Goal: Task Accomplishment & Management: Complete application form

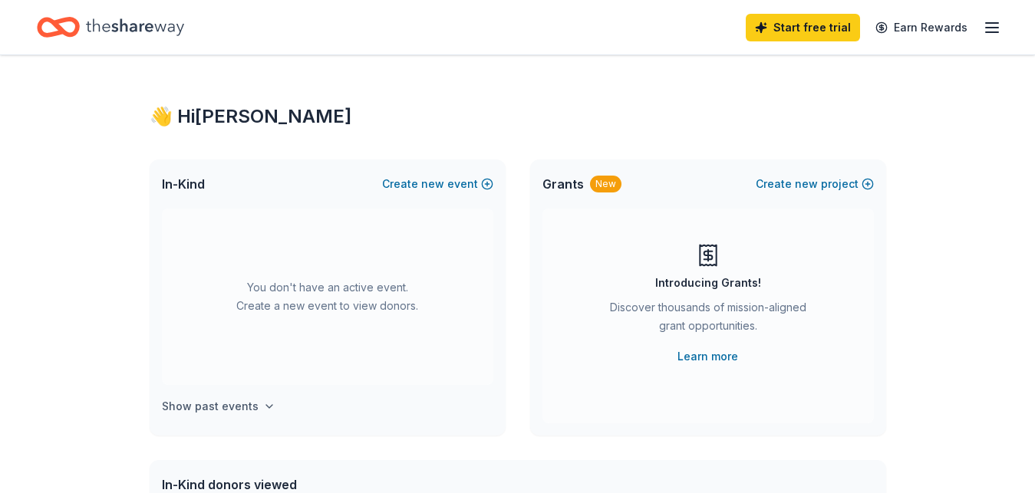
click at [233, 403] on h4 "Show past events" at bounding box center [210, 406] width 97 height 18
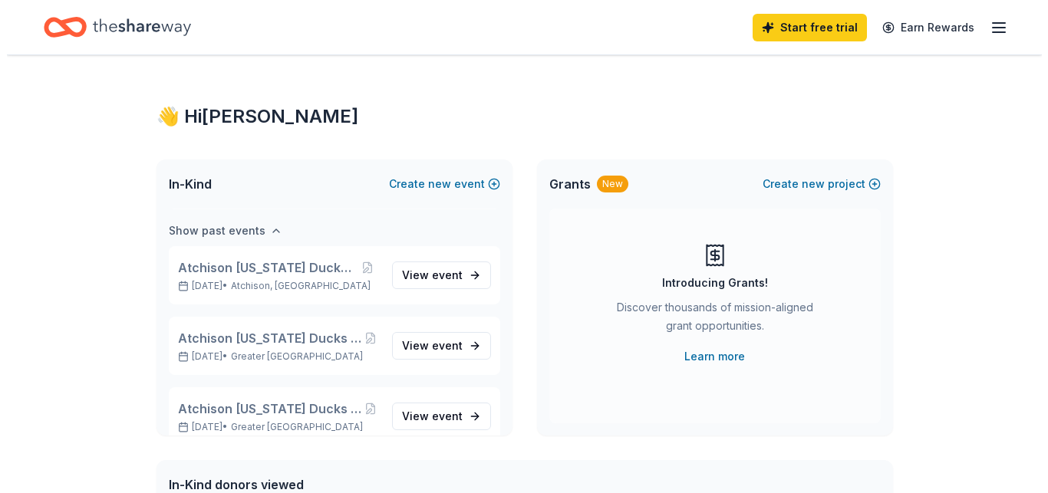
scroll to position [176, 0]
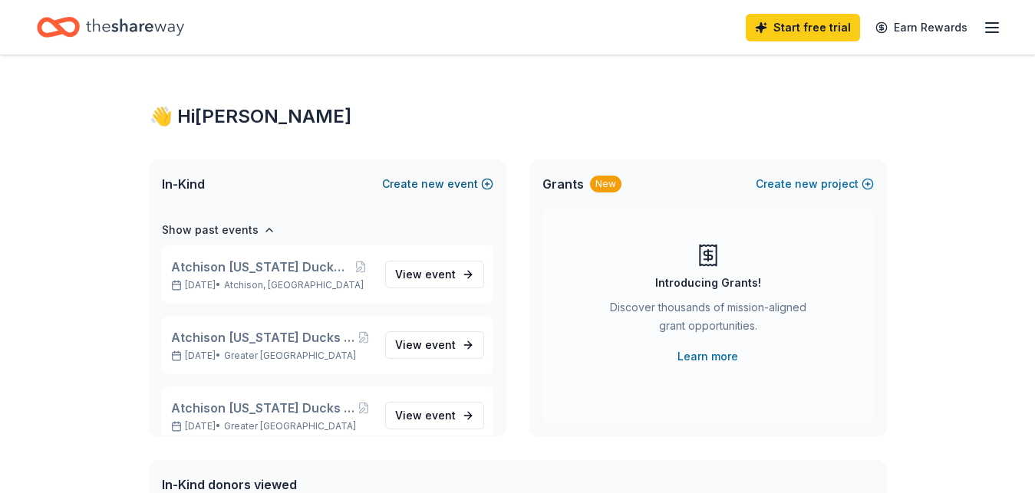
click at [431, 189] on span "new" at bounding box center [432, 184] width 23 height 18
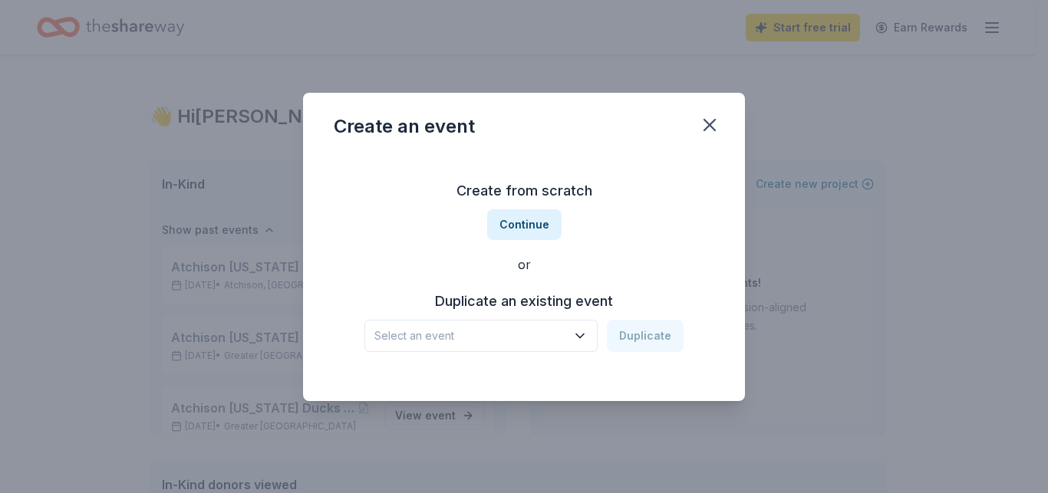
click at [555, 339] on span "Select an event" at bounding box center [470, 336] width 192 height 18
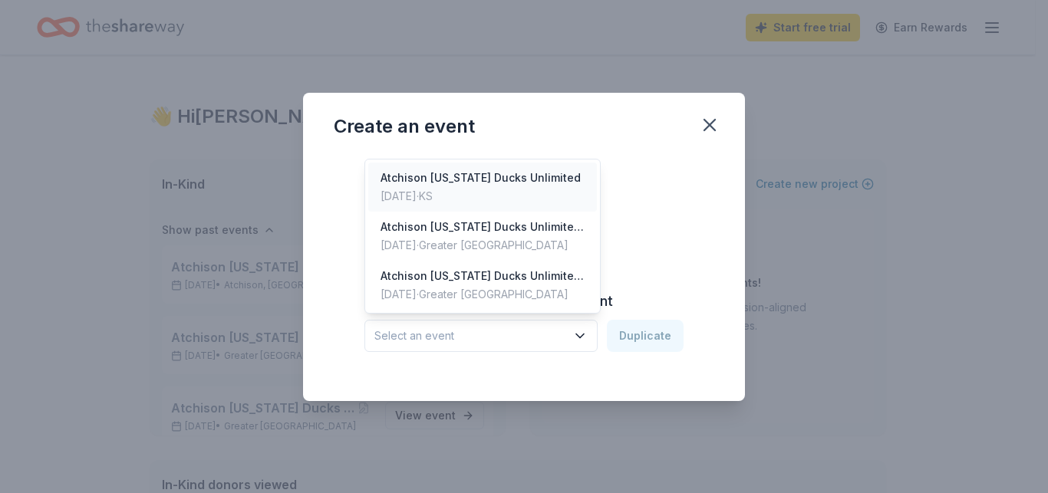
click at [500, 174] on div "Atchison [US_STATE] Ducks Unlimited" at bounding box center [480, 178] width 200 height 18
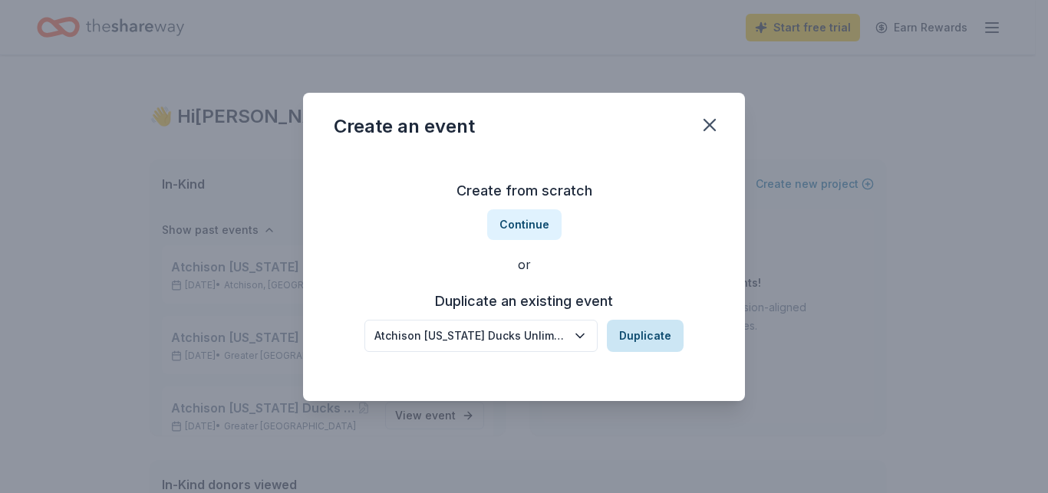
click at [642, 338] on button "Duplicate" at bounding box center [645, 336] width 77 height 32
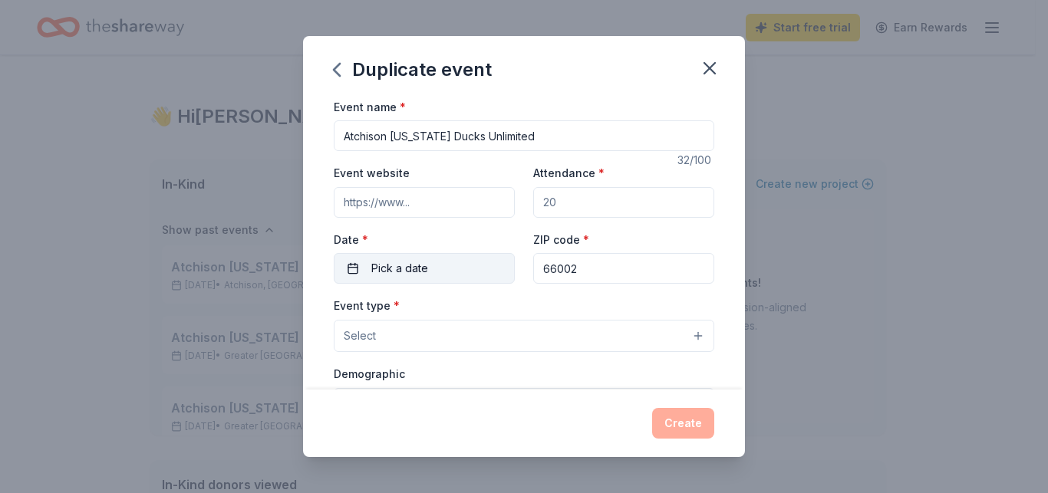
click at [432, 273] on button "Pick a date" at bounding box center [424, 268] width 181 height 31
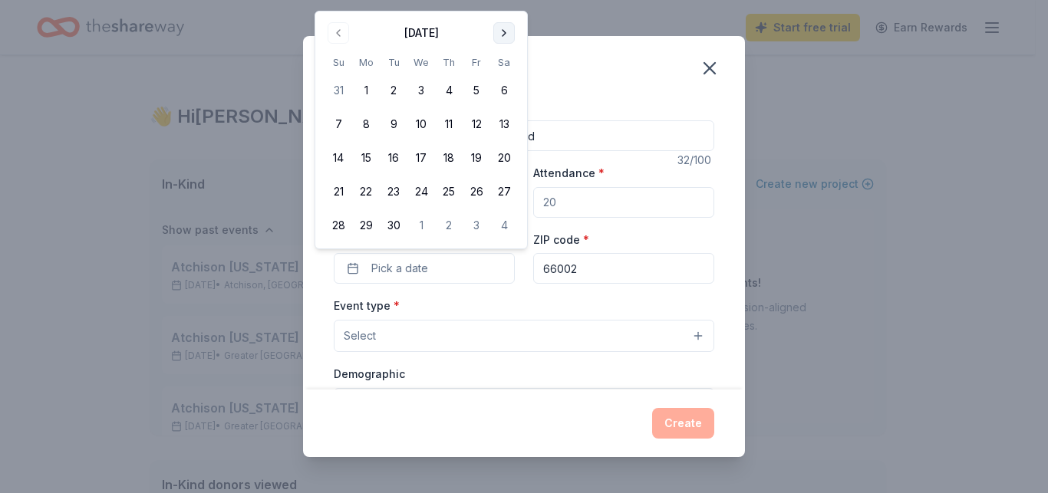
click at [505, 23] on button "Go to next month" at bounding box center [503, 32] width 21 height 21
click at [504, 127] on button "11" at bounding box center [504, 124] width 28 height 28
click at [585, 201] on input "Attendance *" at bounding box center [623, 202] width 181 height 31
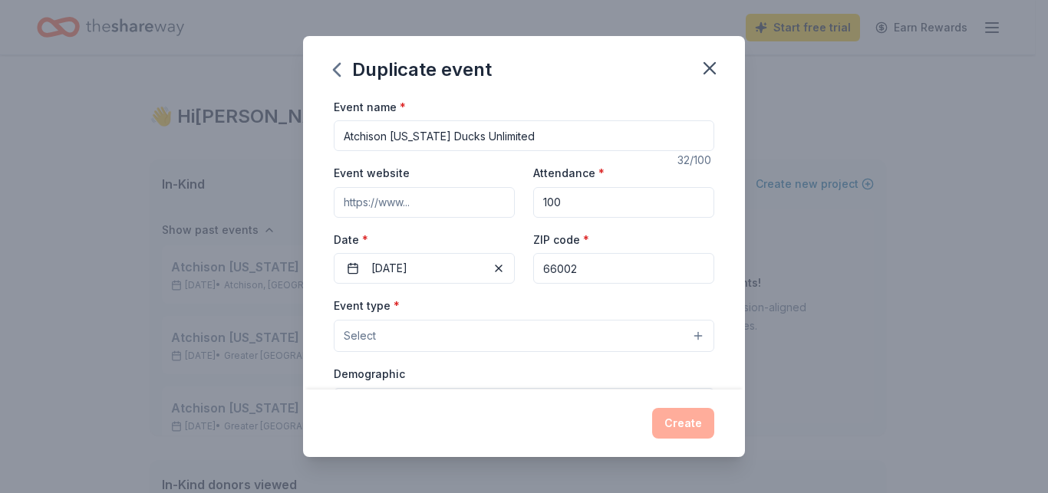
type input "100"
click at [412, 337] on button "Select" at bounding box center [524, 336] width 380 height 32
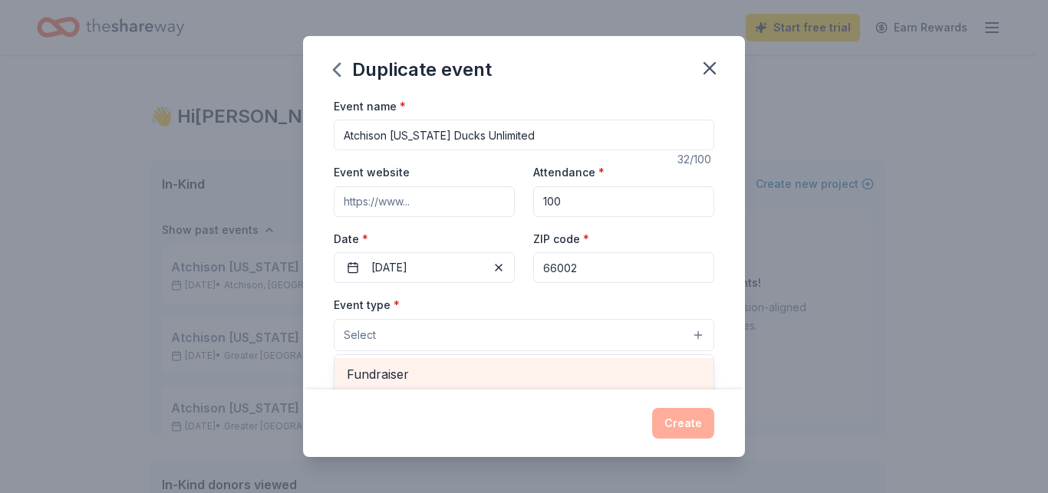
click at [404, 370] on span "Fundraiser" at bounding box center [524, 374] width 354 height 20
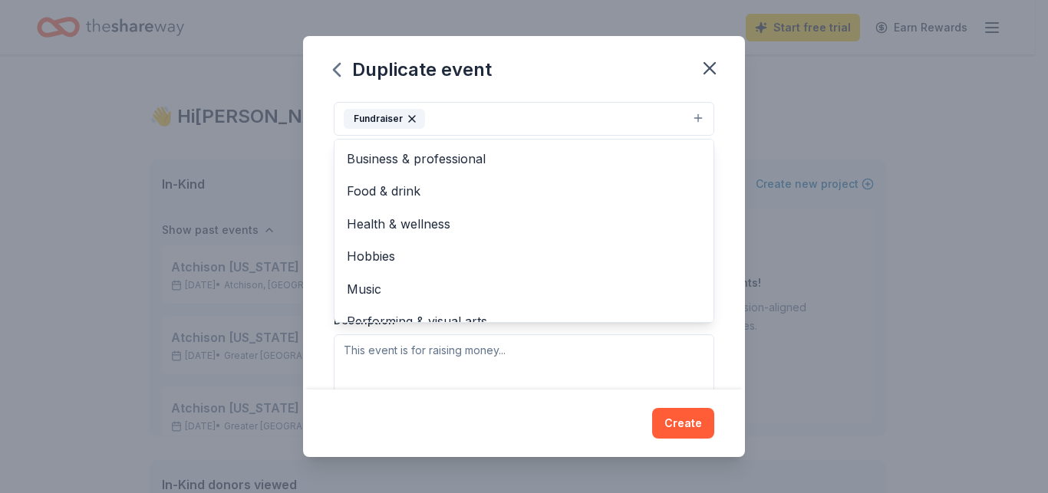
scroll to position [19, 0]
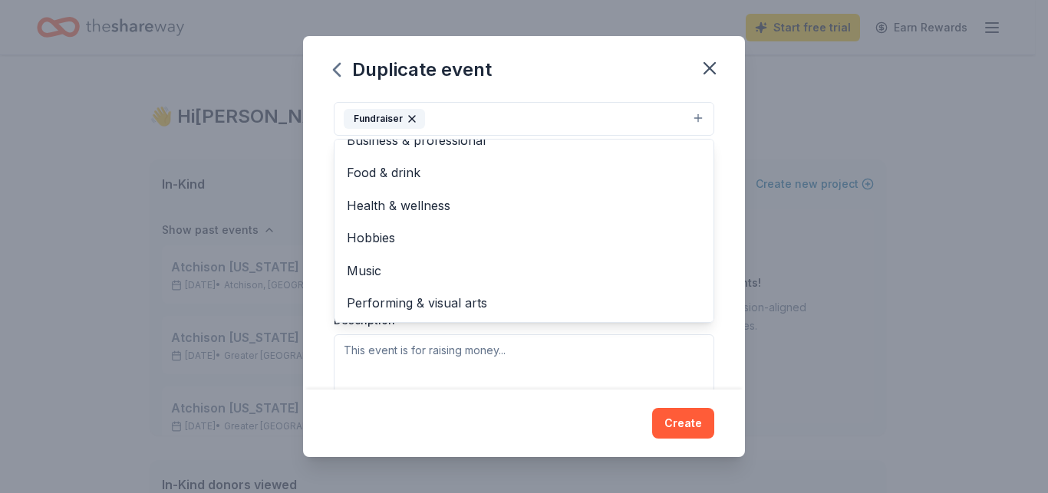
drag, startPoint x: 702, startPoint y: 243, endPoint x: 698, endPoint y: 168, distance: 75.3
click at [698, 168] on div "Event name * Atchison Kansas Ducks Unlimited 32 /100 Event website Attendance *…" at bounding box center [524, 243] width 442 height 293
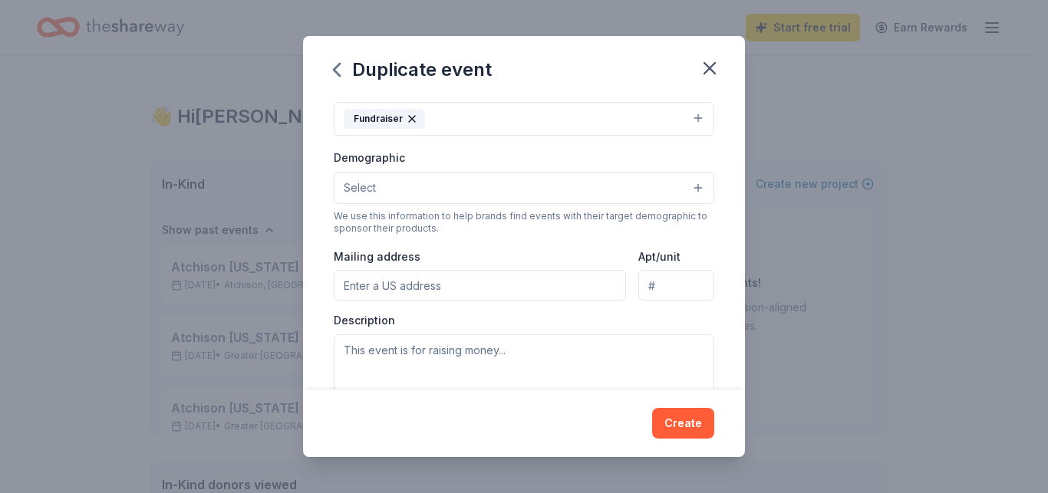
scroll to position [0, 0]
click at [610, 187] on button "Select" at bounding box center [524, 188] width 380 height 32
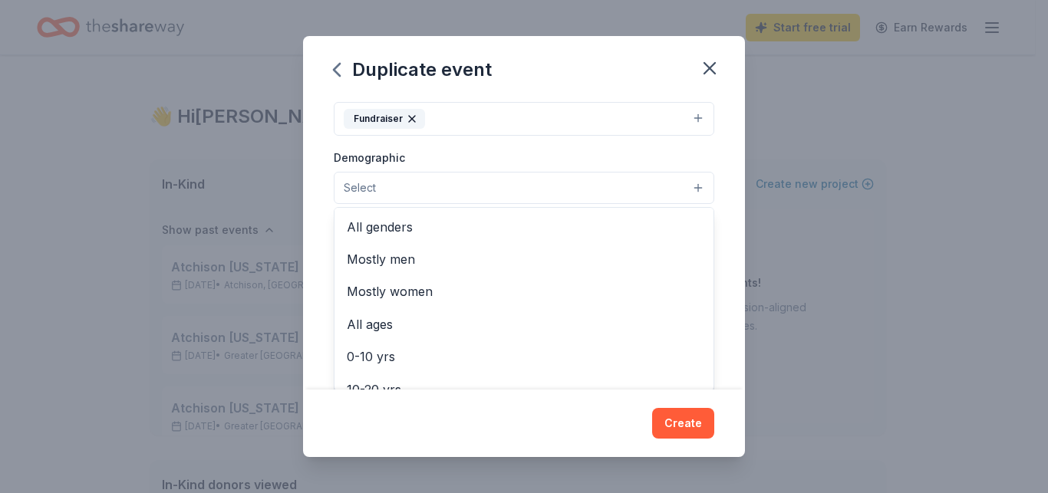
click at [610, 186] on button "Select" at bounding box center [524, 188] width 380 height 32
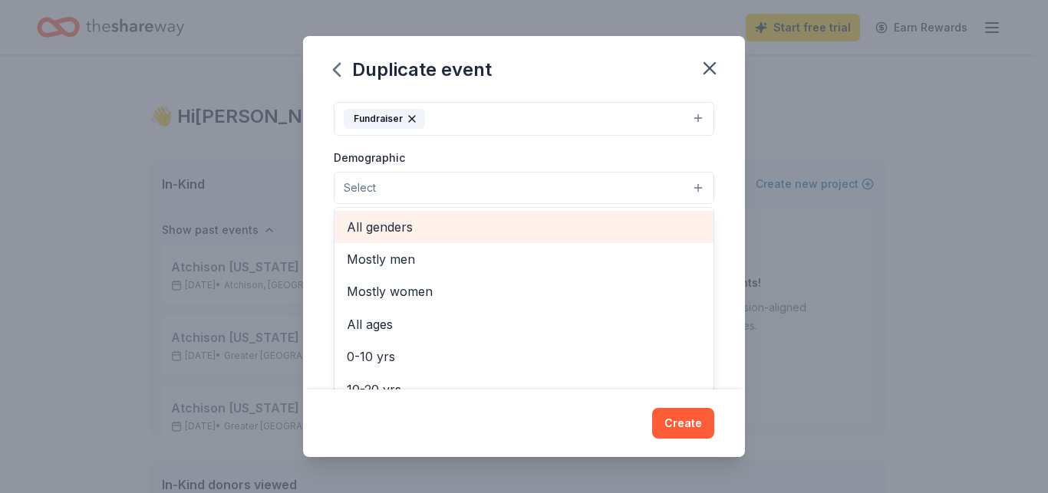
click at [443, 225] on span "All genders" at bounding box center [524, 227] width 354 height 20
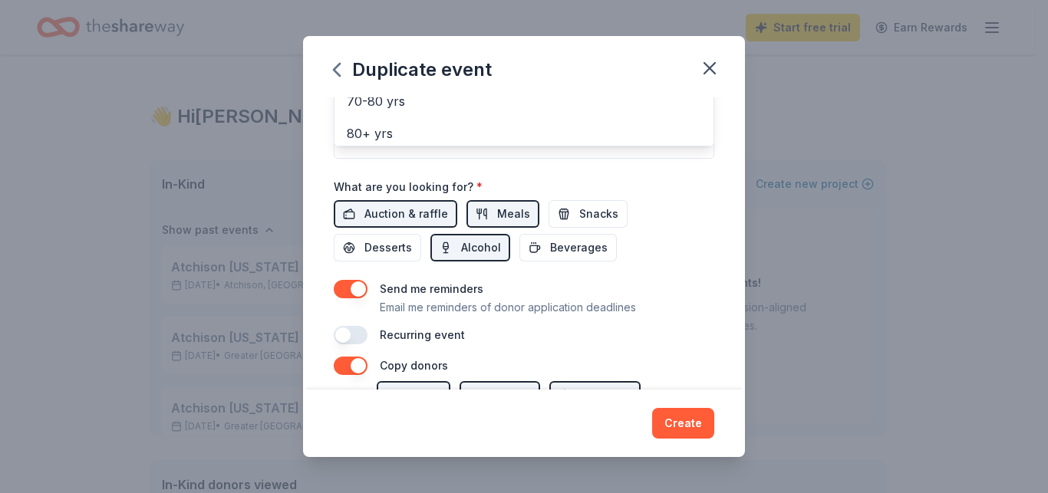
scroll to position [604, 0]
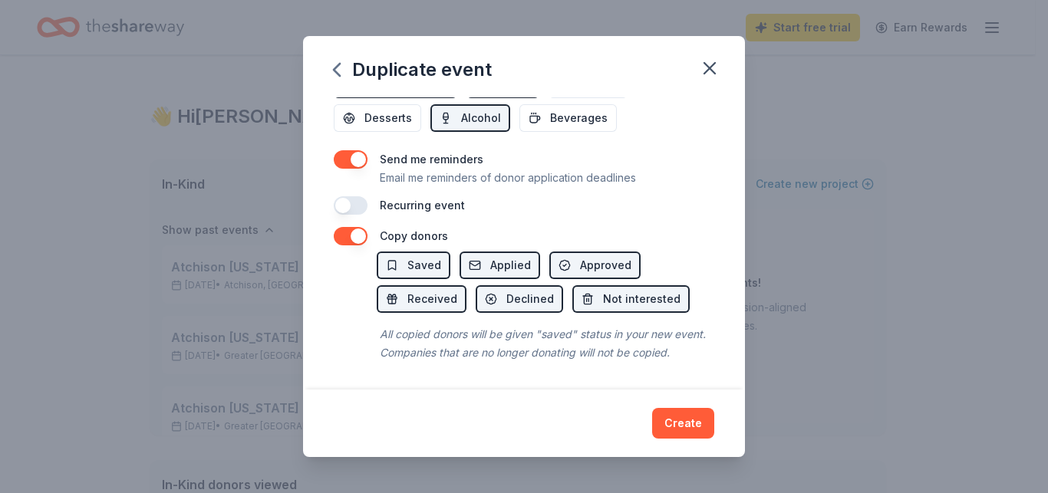
click at [680, 428] on div "Duplicate event Event name * Atchison Kansas Ducks Unlimited 32 /100 Event webs…" at bounding box center [524, 247] width 442 height 422
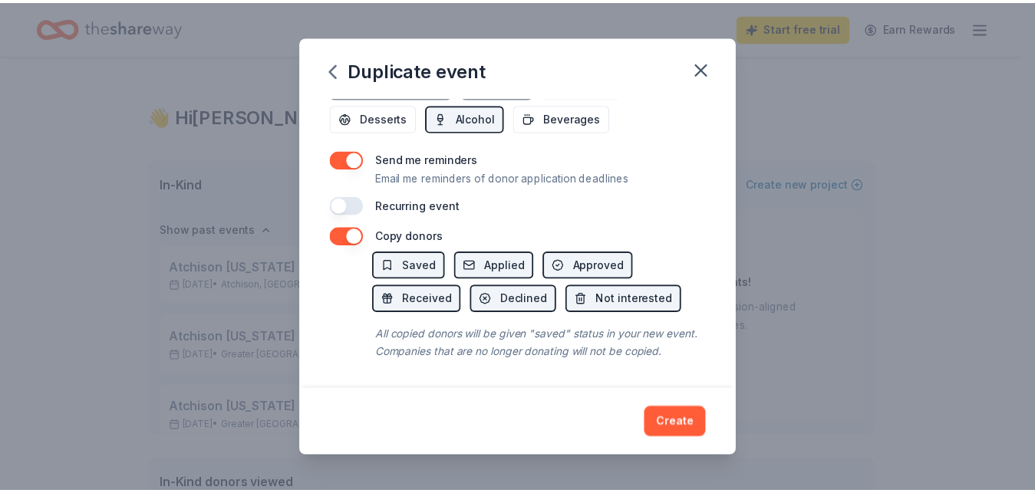
scroll to position [162, 0]
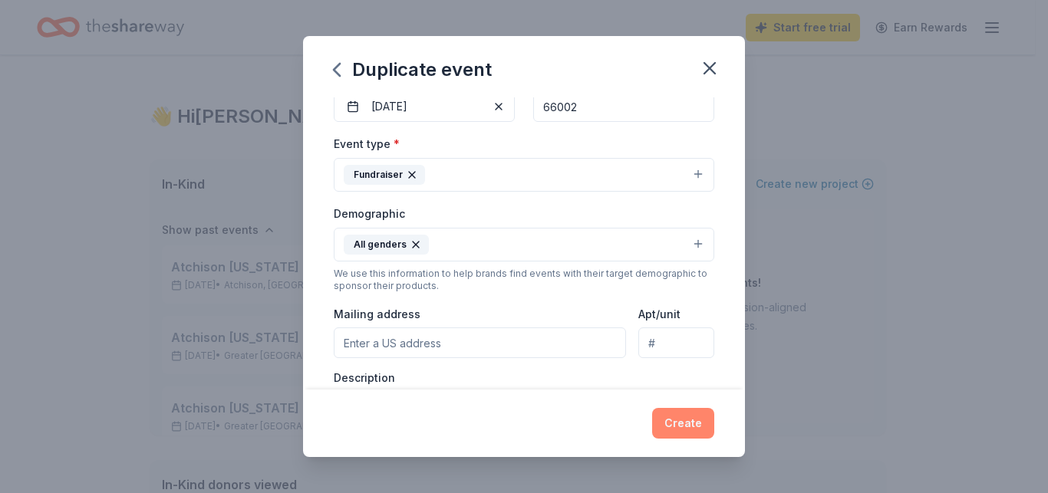
click at [686, 419] on button "Create" at bounding box center [683, 423] width 62 height 31
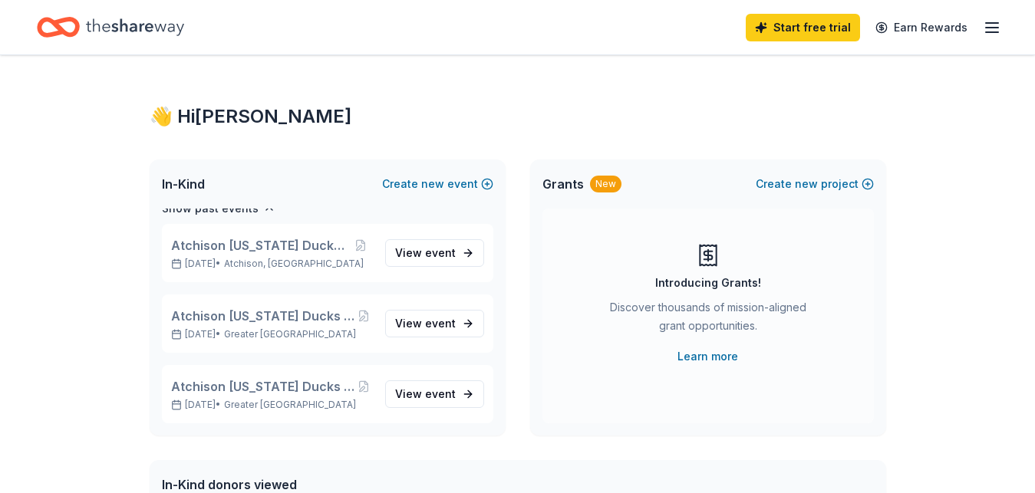
scroll to position [58, 0]
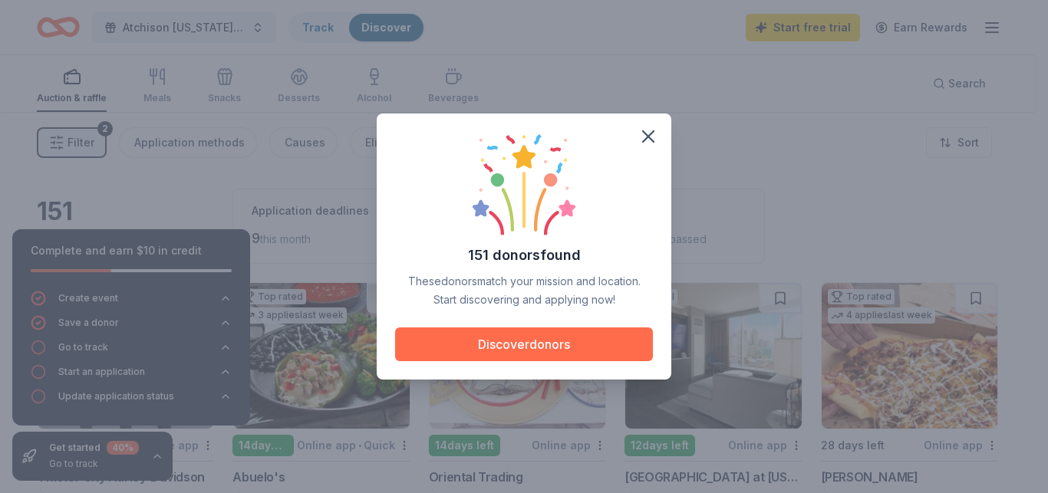
click at [500, 348] on button "Discover donors" at bounding box center [524, 344] width 258 height 34
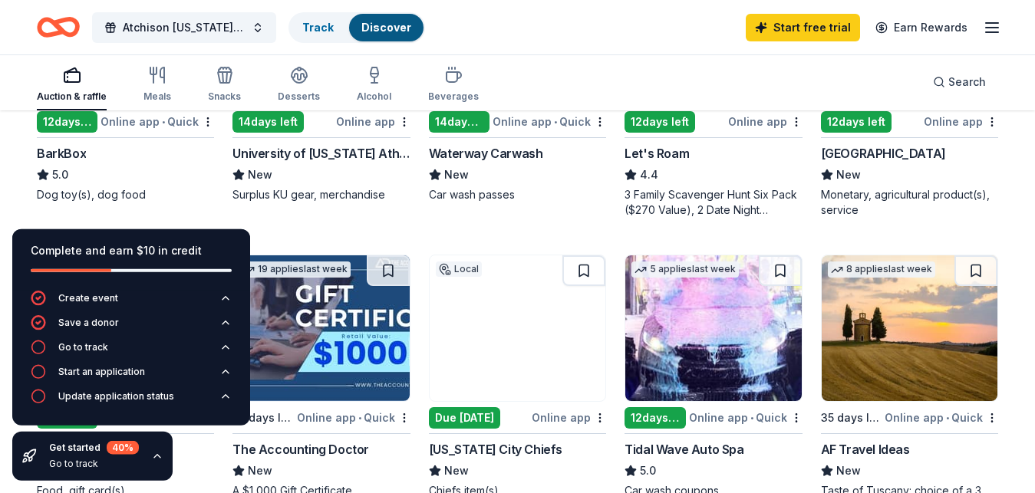
scroll to position [623, 0]
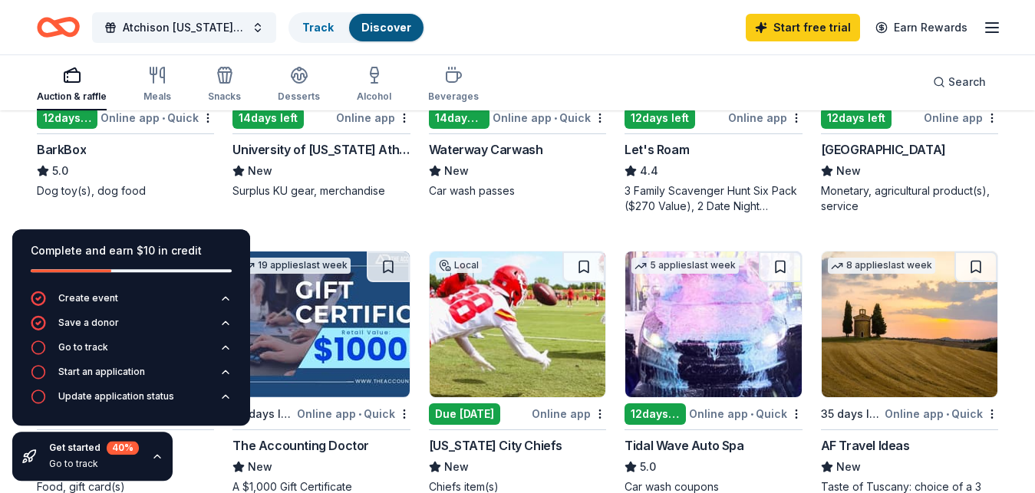
click at [108, 112] on div "Online app • Quick" at bounding box center [156, 117] width 113 height 19
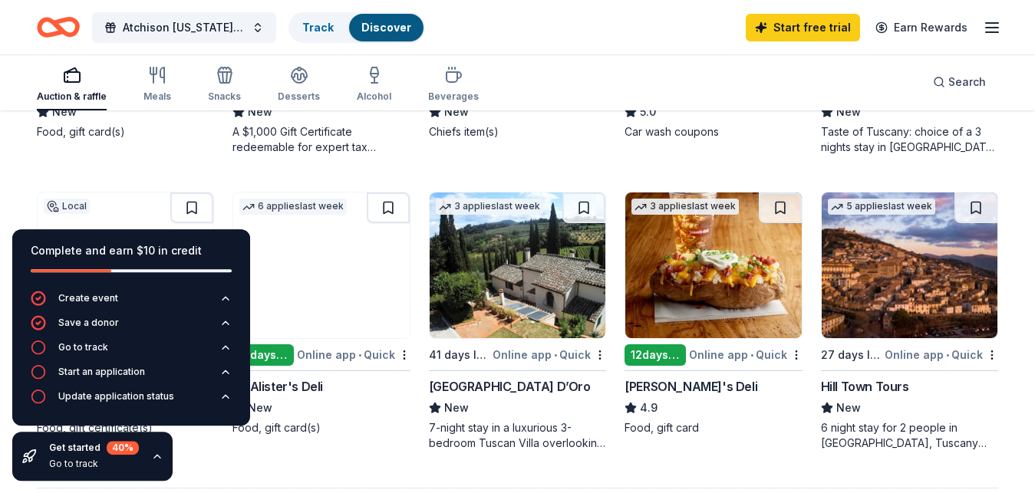
scroll to position [985, 0]
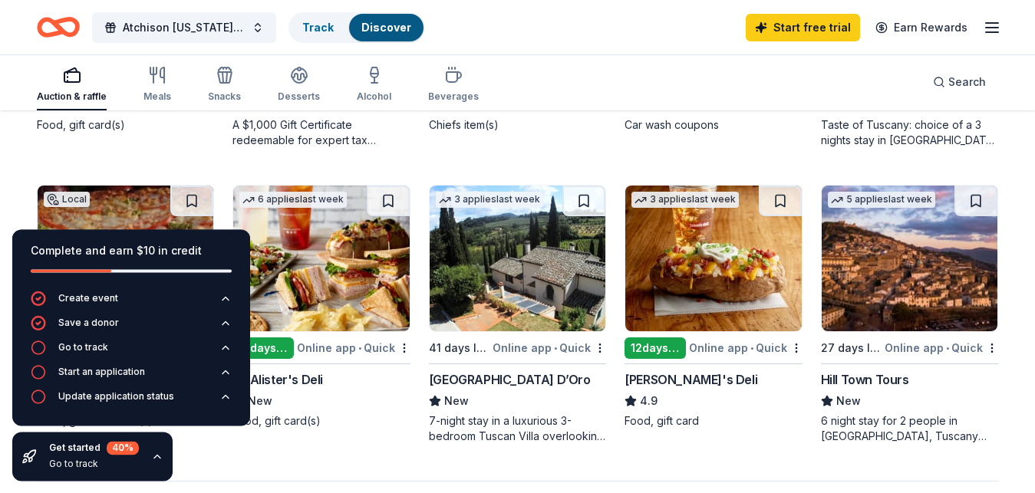
click at [729, 347] on div "Online app • Quick" at bounding box center [745, 347] width 113 height 19
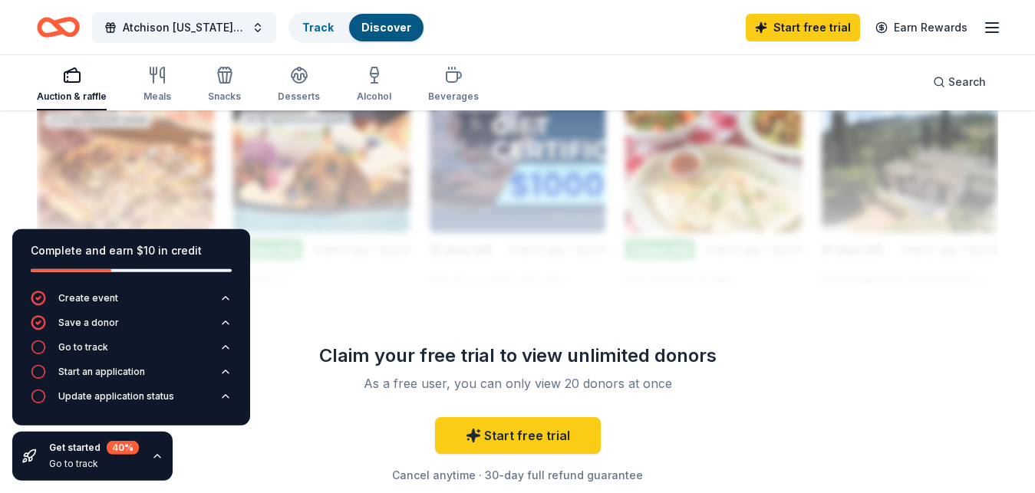
scroll to position [1414, 0]
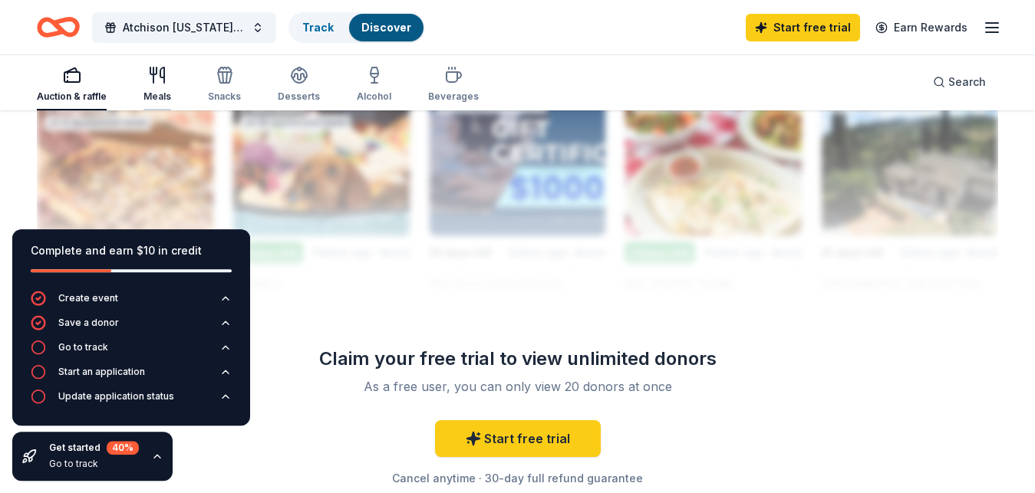
click at [157, 92] on div "Meals" at bounding box center [157, 96] width 28 height 12
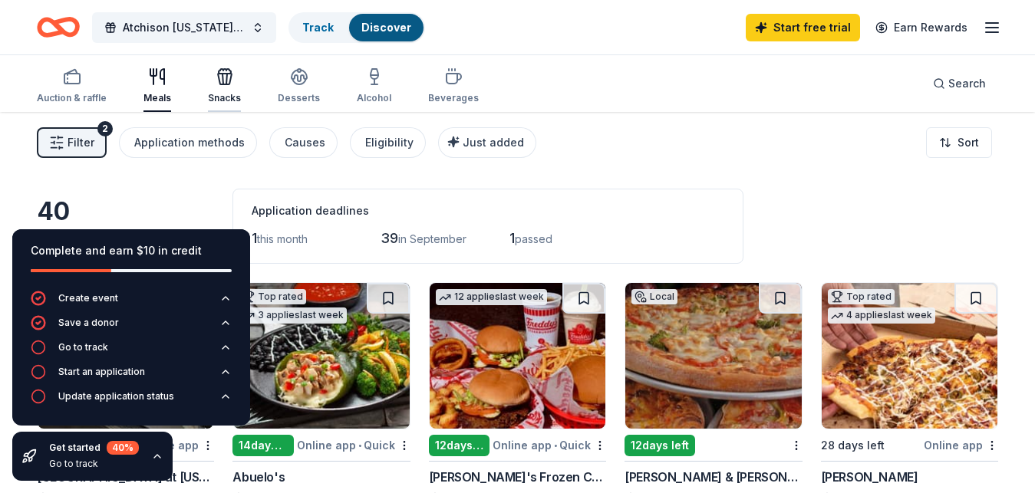
click at [222, 74] on icon "button" at bounding box center [225, 79] width 14 height 11
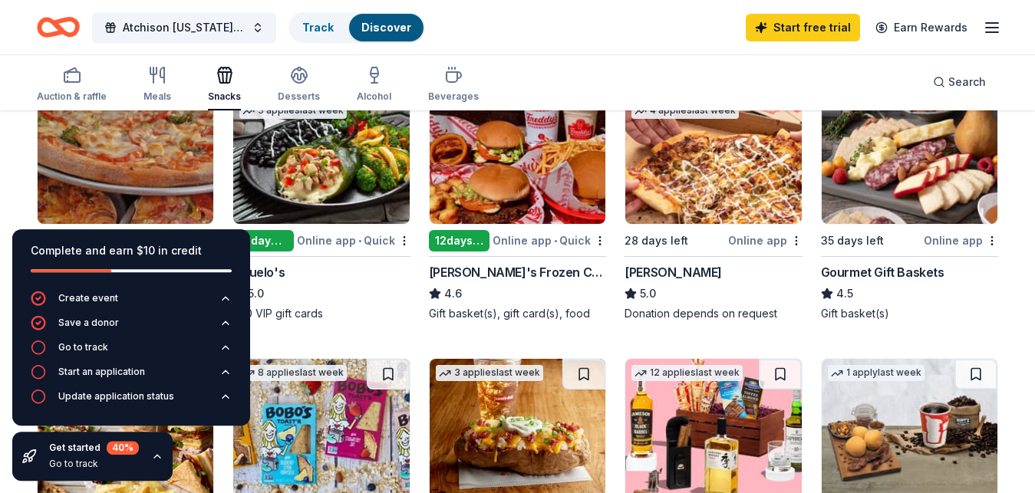
scroll to position [201, 0]
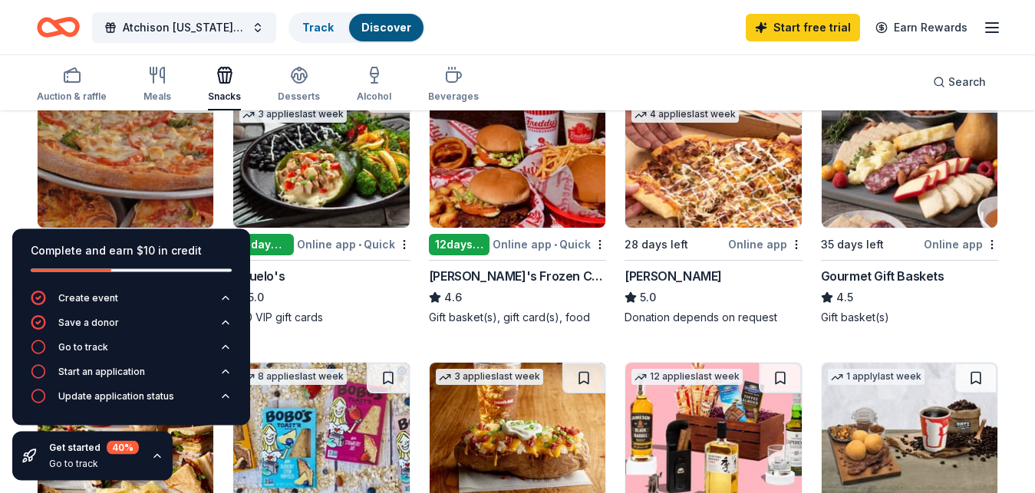
click at [947, 242] on div "Online app" at bounding box center [960, 244] width 74 height 19
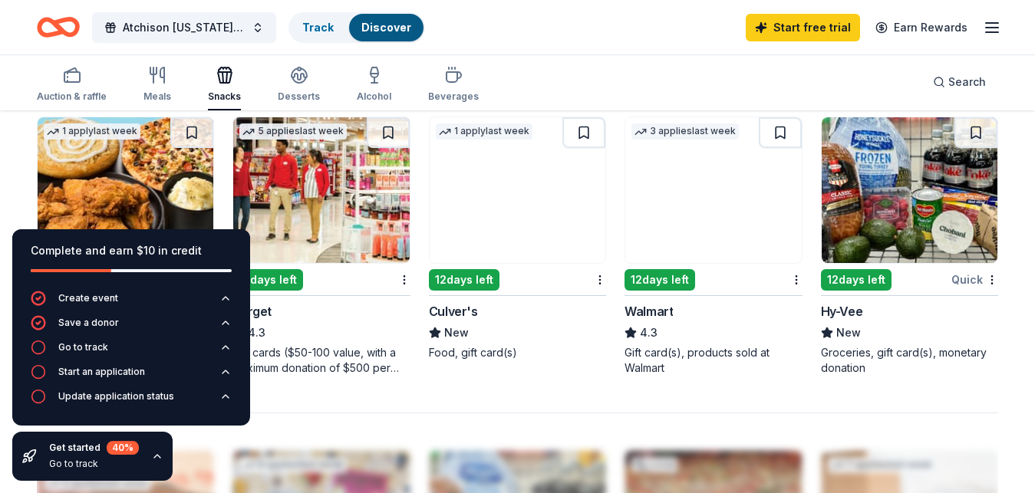
scroll to position [1020, 0]
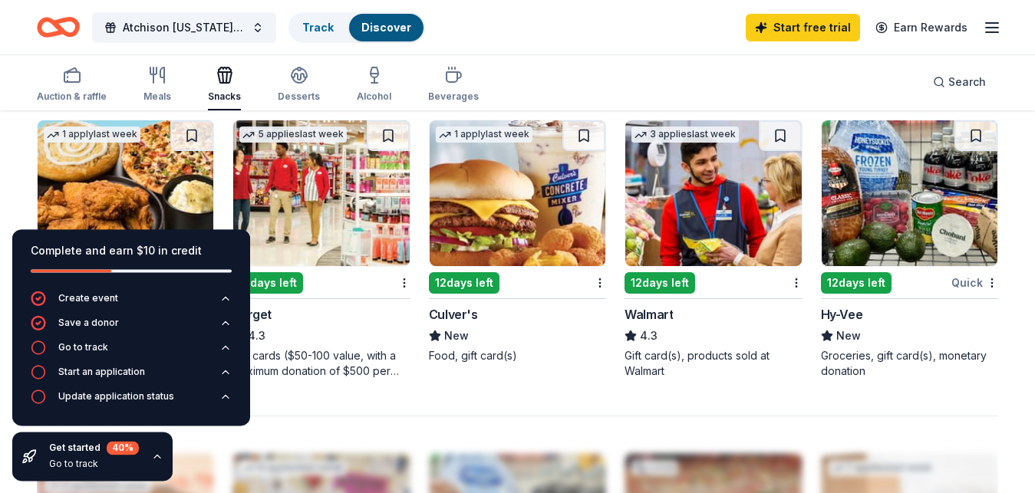
click at [676, 281] on div "12 days left" at bounding box center [659, 282] width 71 height 21
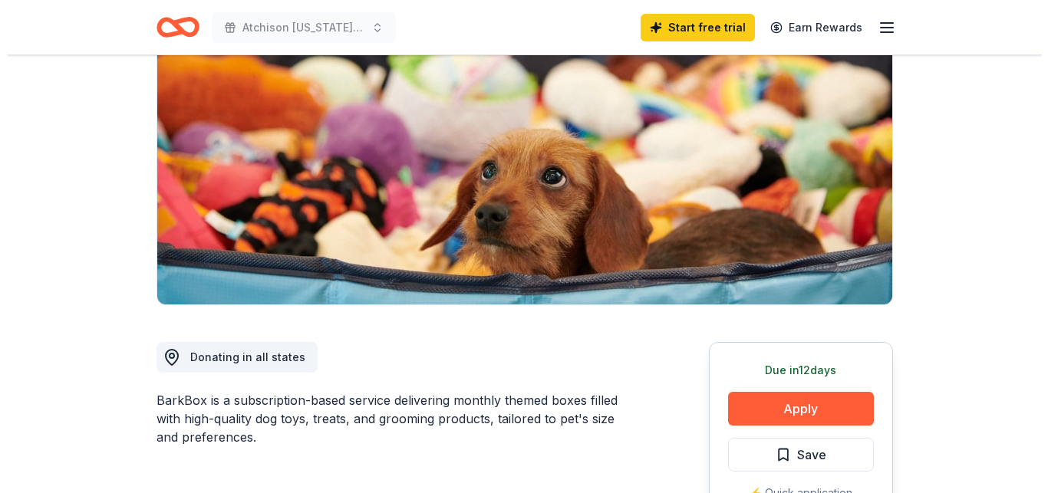
scroll to position [288, 0]
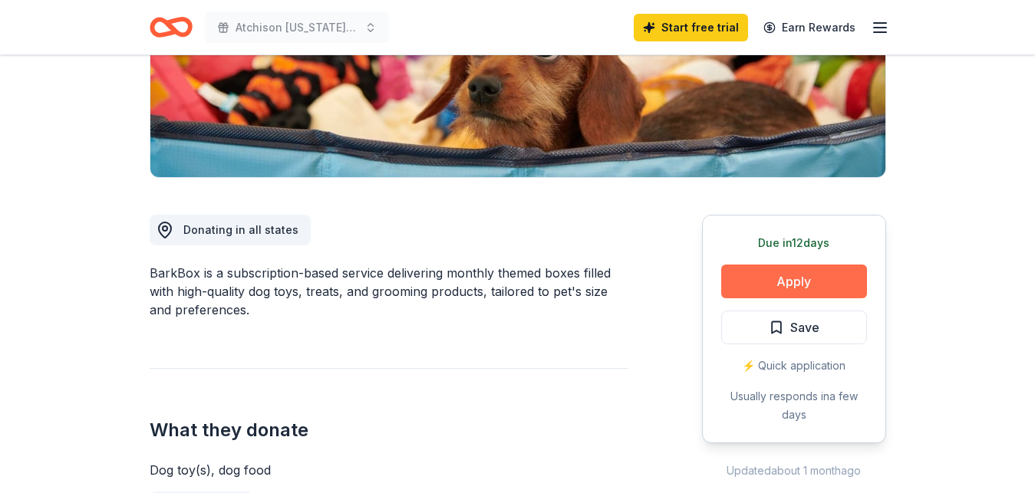
click at [813, 285] on button "Apply" at bounding box center [794, 282] width 146 height 34
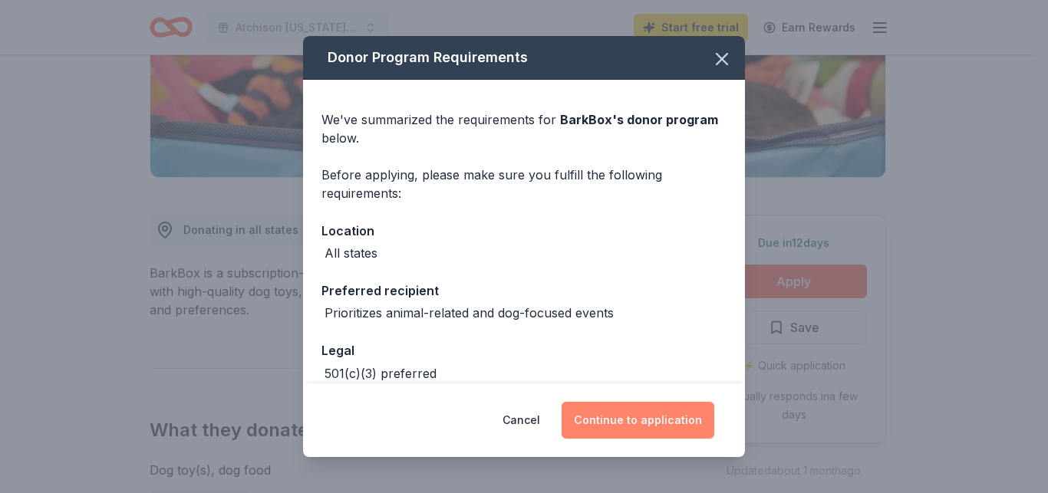
click at [628, 422] on button "Continue to application" at bounding box center [637, 420] width 153 height 37
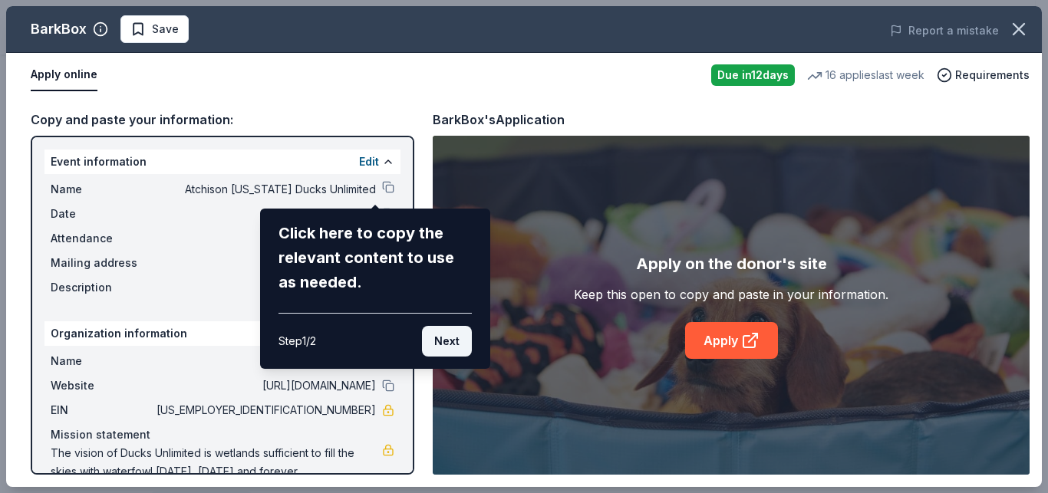
click at [436, 336] on button "Next" at bounding box center [447, 341] width 50 height 31
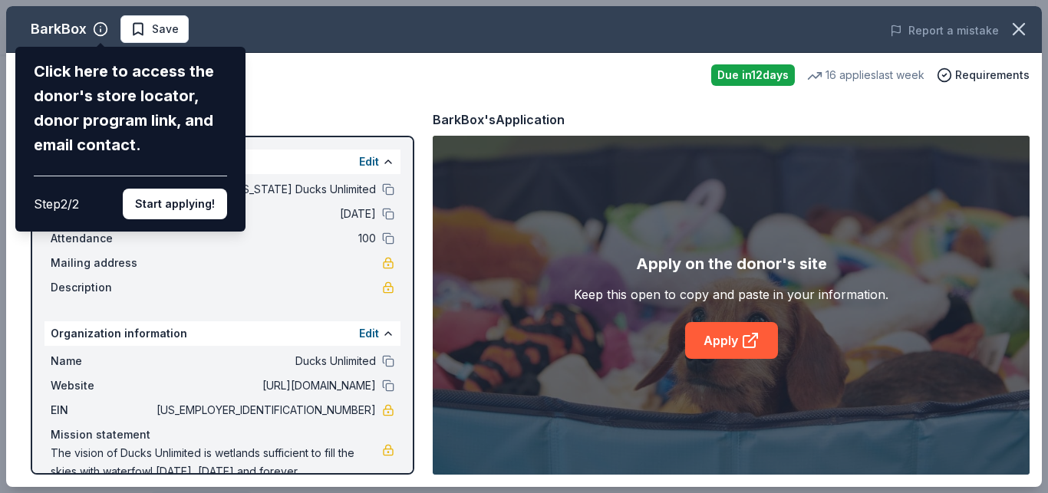
click at [735, 340] on div "BarkBox Click here to access the donor's store locator, donor program link, and…" at bounding box center [523, 246] width 1035 height 481
click at [174, 189] on button "Start applying!" at bounding box center [175, 204] width 104 height 31
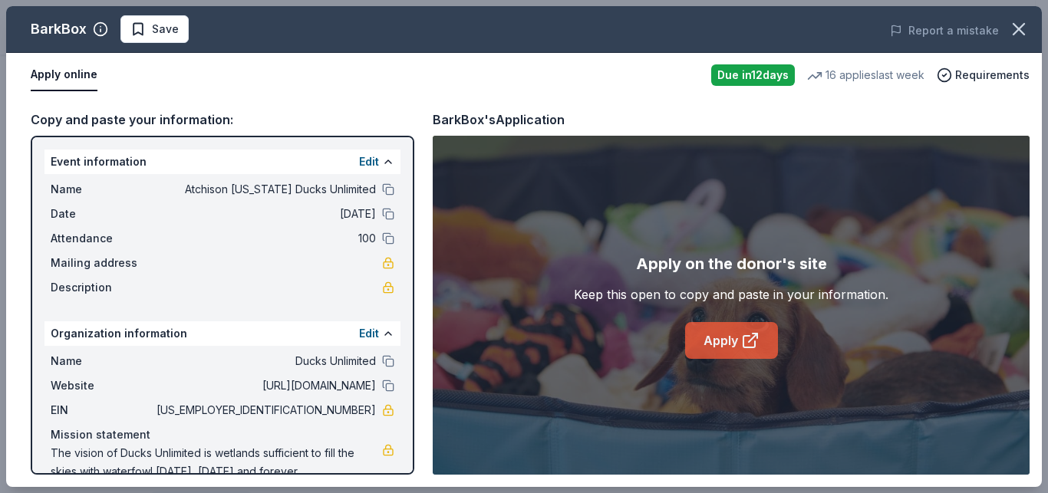
click at [748, 344] on icon at bounding box center [750, 340] width 18 height 18
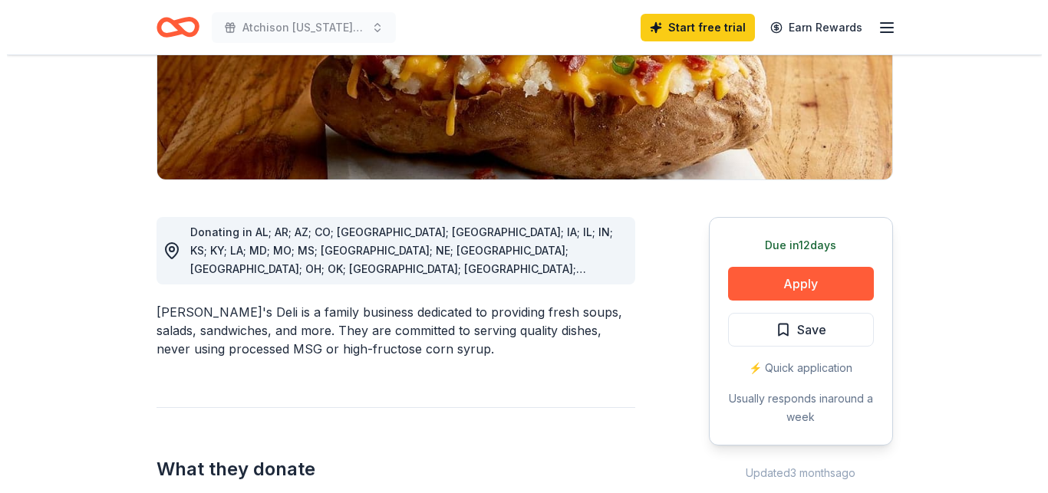
scroll to position [291, 0]
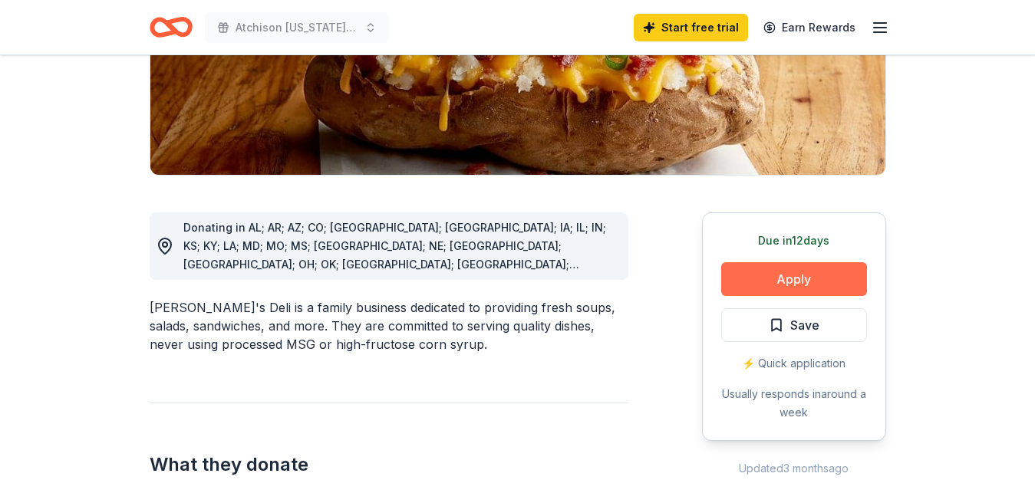
click at [779, 281] on button "Apply" at bounding box center [794, 279] width 146 height 34
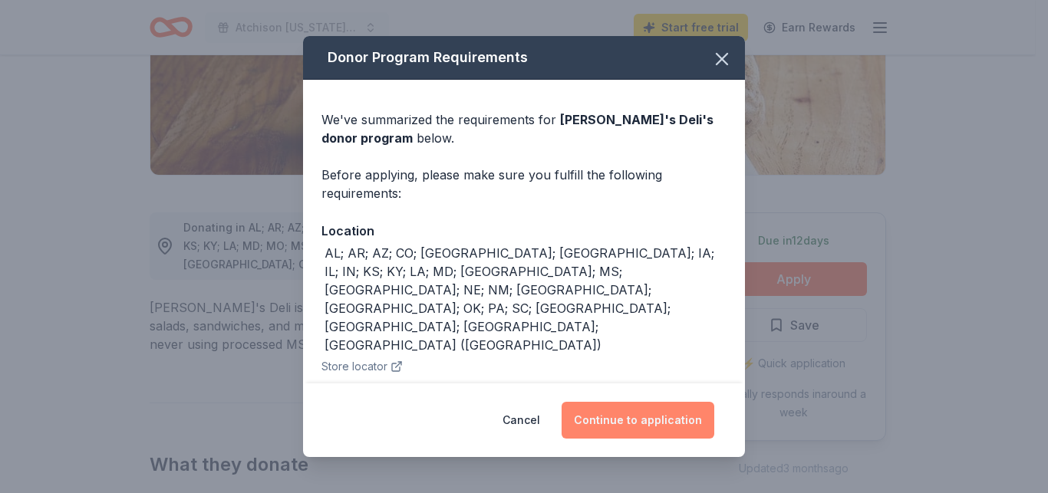
click at [593, 423] on button "Continue to application" at bounding box center [637, 420] width 153 height 37
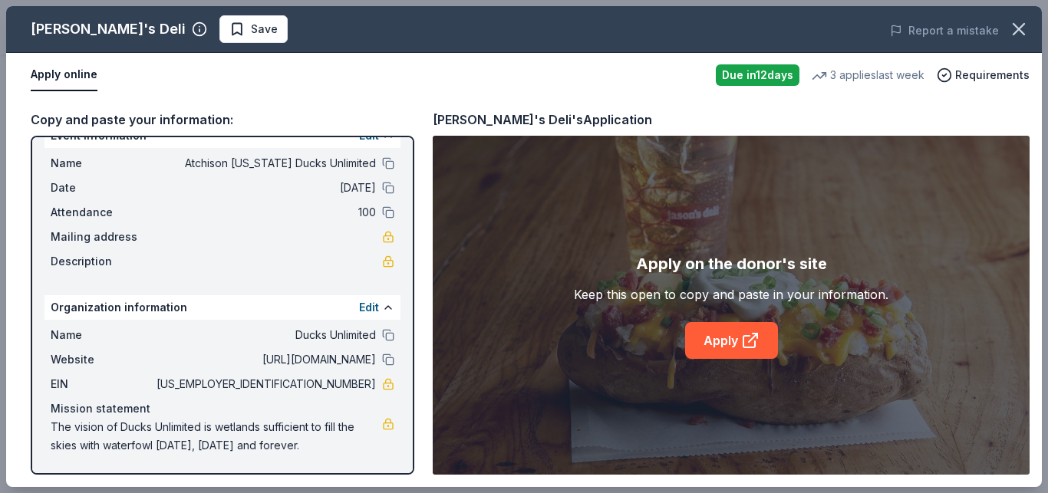
scroll to position [0, 0]
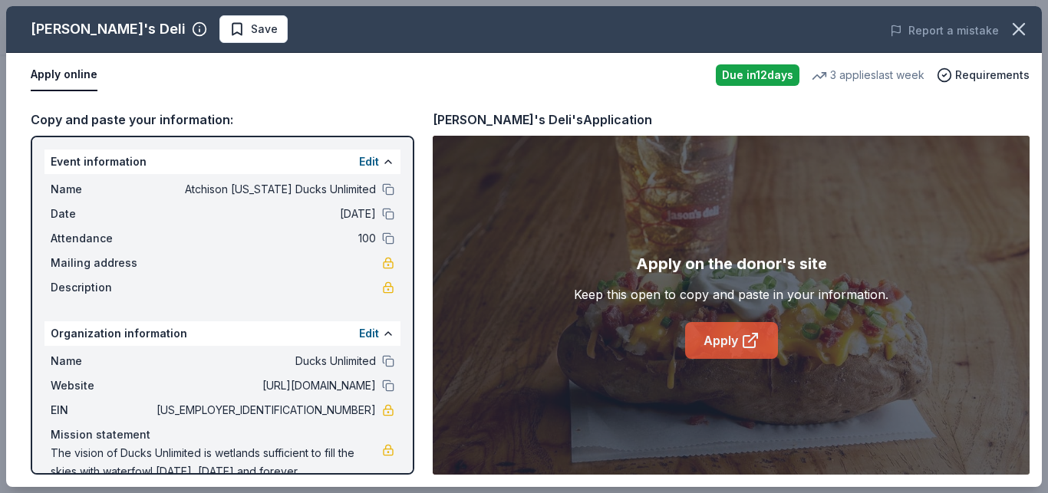
click at [740, 345] on link "Apply" at bounding box center [731, 340] width 93 height 37
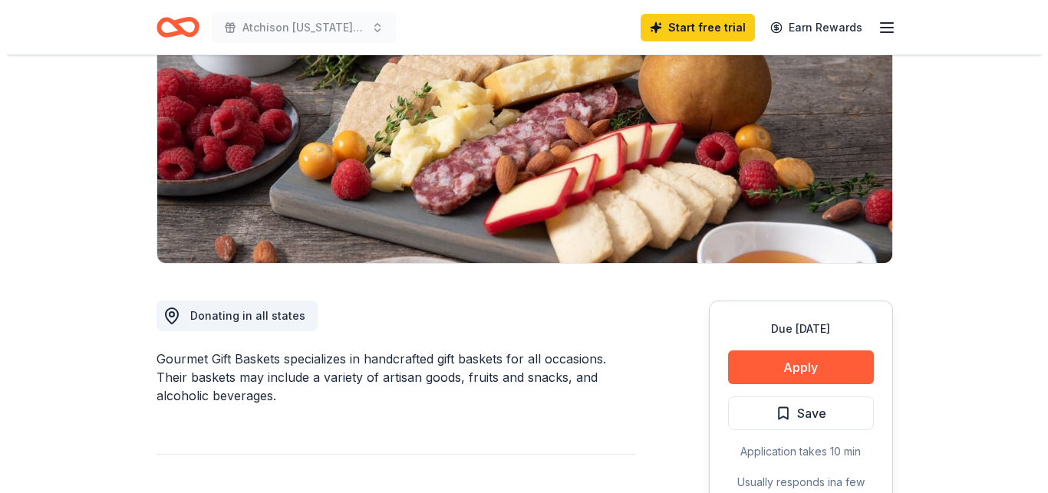
scroll to position [258, 0]
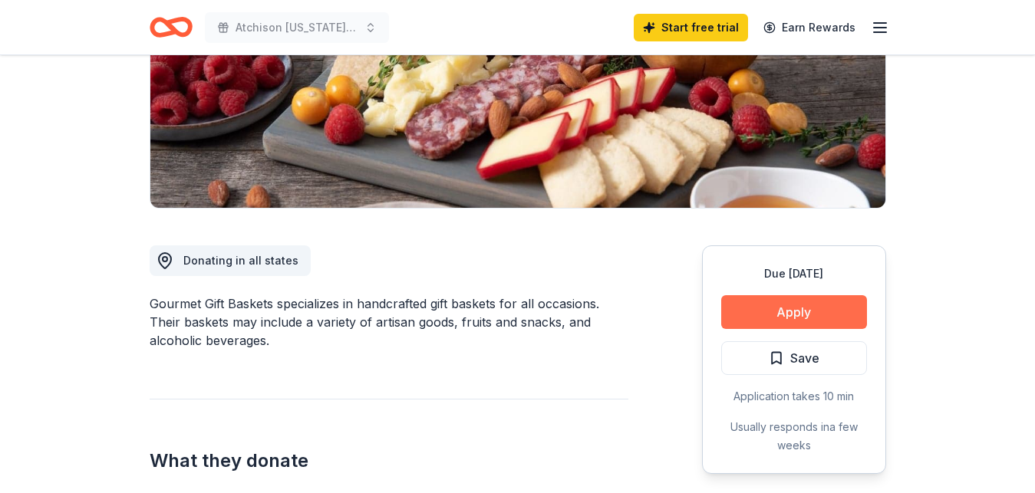
click at [797, 314] on button "Apply" at bounding box center [794, 312] width 146 height 34
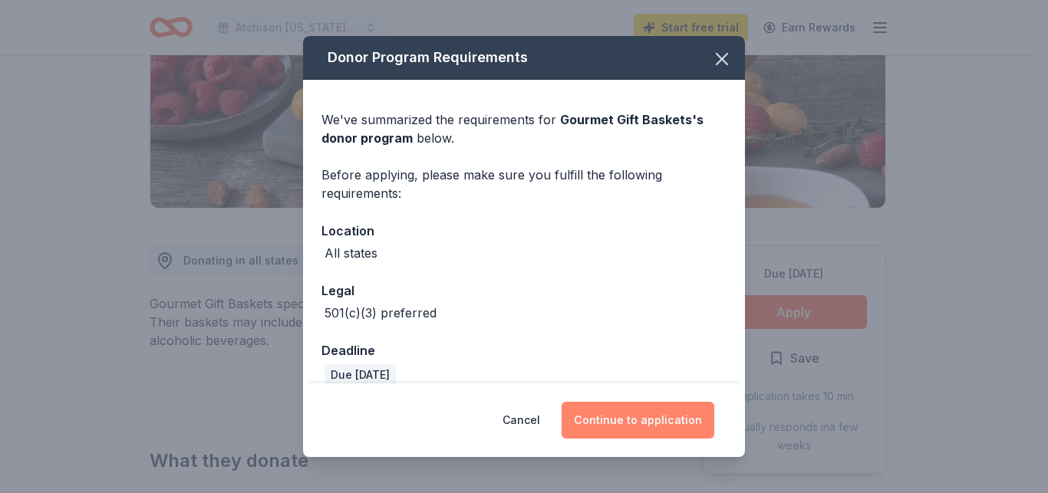
click at [645, 409] on button "Continue to application" at bounding box center [637, 420] width 153 height 37
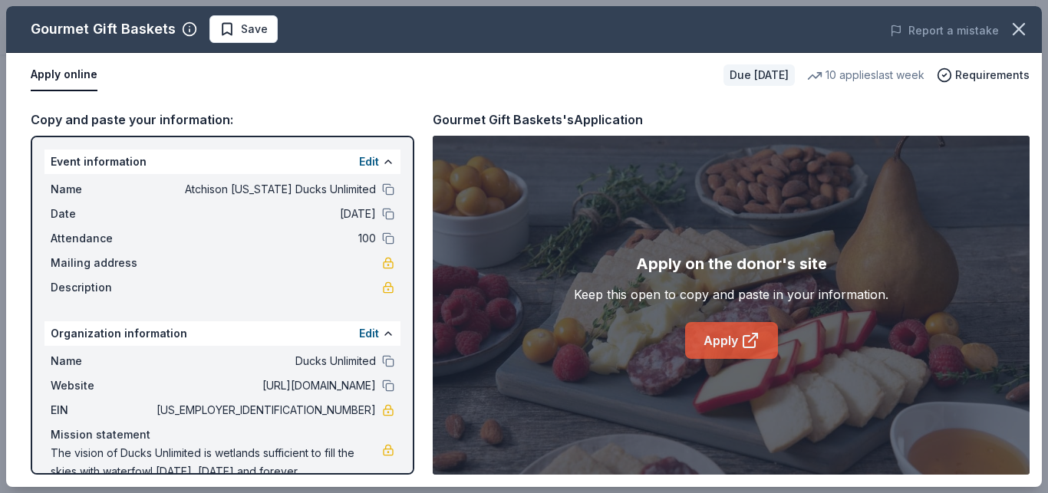
click at [730, 337] on link "Apply" at bounding box center [731, 340] width 93 height 37
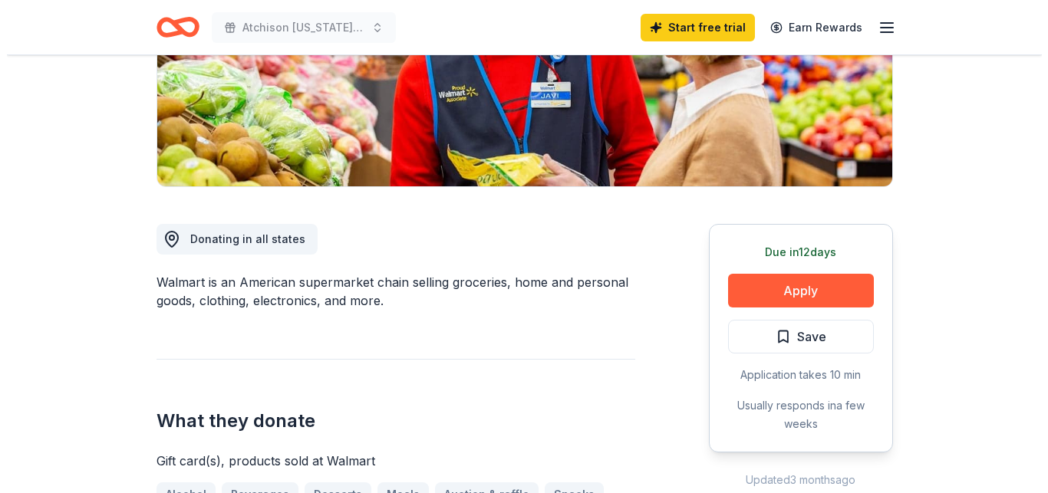
scroll to position [291, 0]
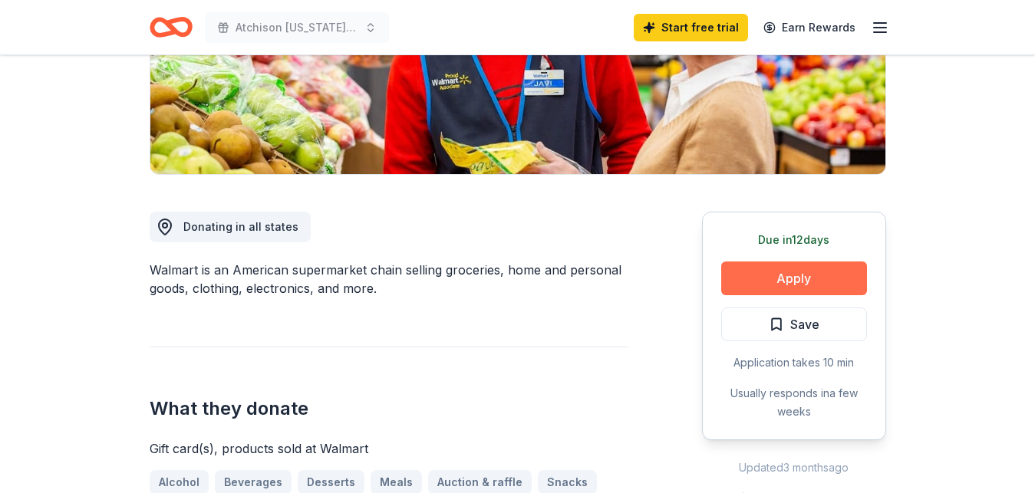
click at [784, 279] on button "Apply" at bounding box center [794, 279] width 146 height 34
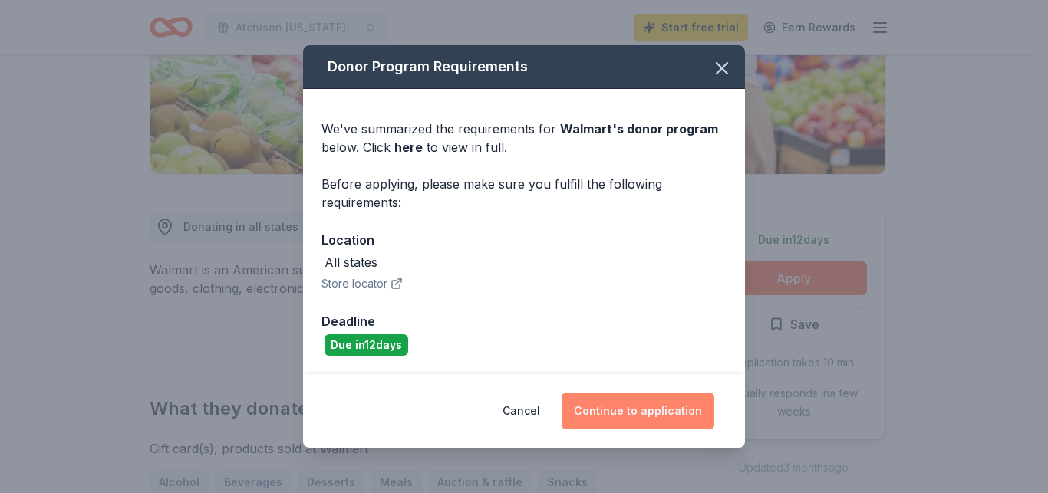
click at [637, 415] on button "Continue to application" at bounding box center [637, 411] width 153 height 37
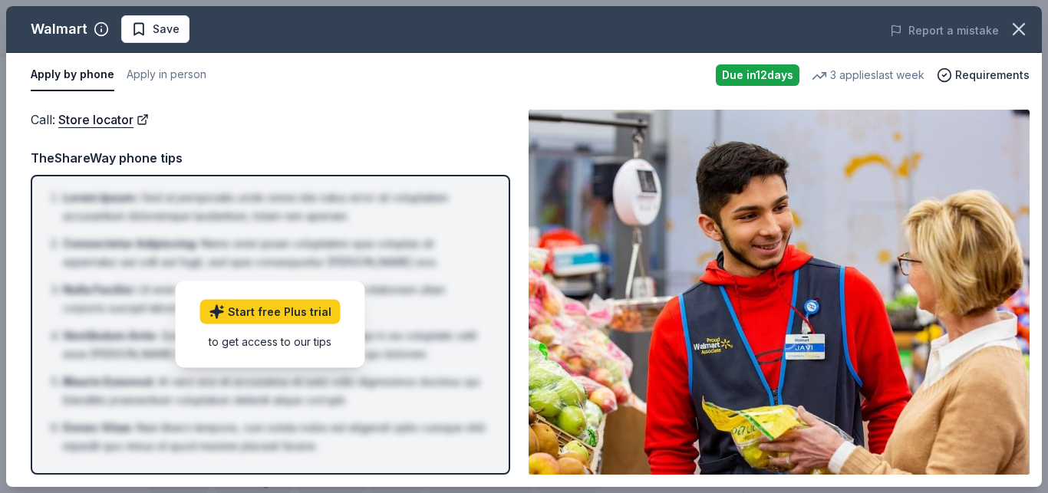
click at [285, 124] on div "Call : Store locator" at bounding box center [270, 120] width 479 height 20
